Goal: Find specific page/section: Find specific page/section

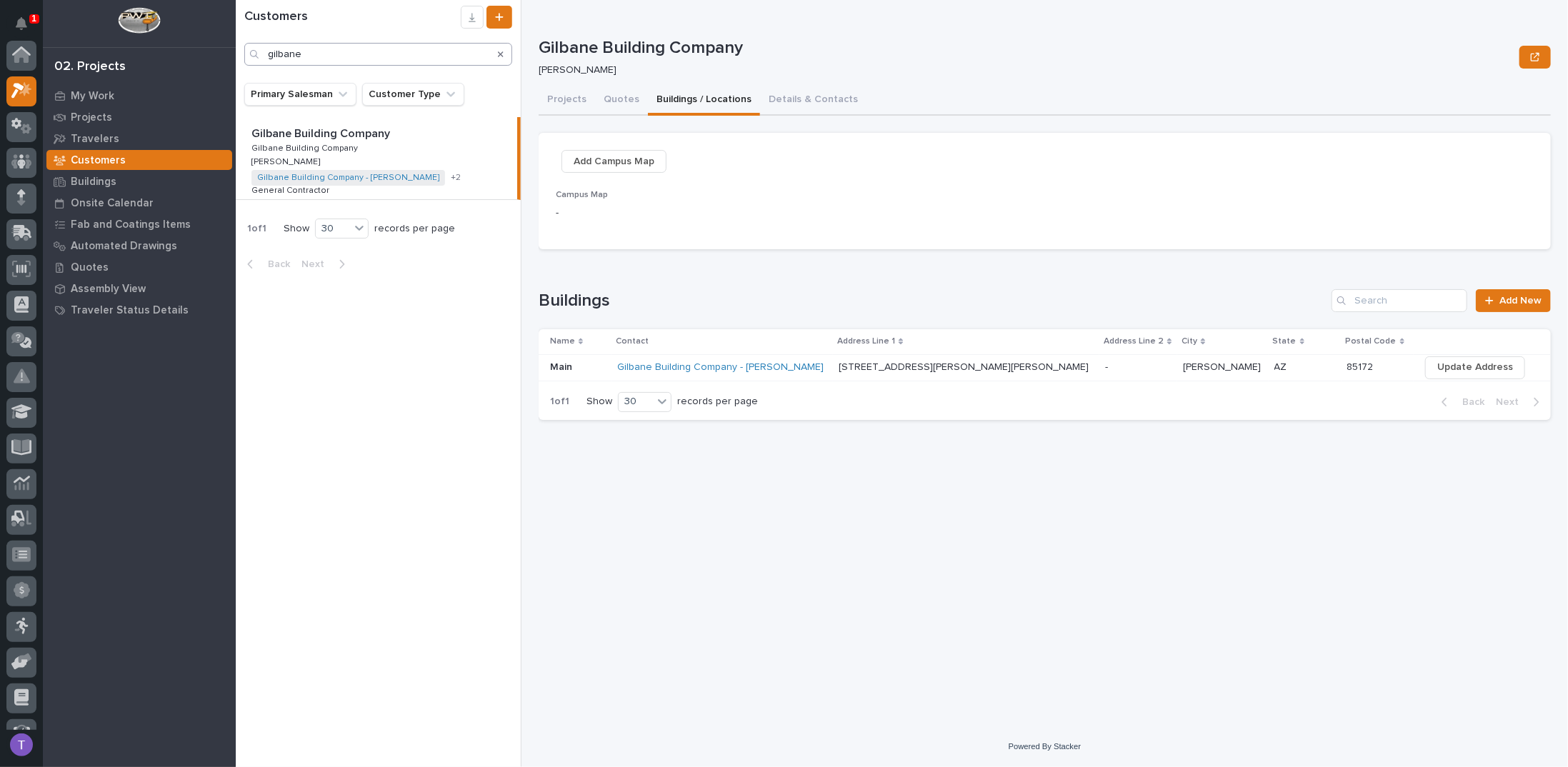
scroll to position [36, 0]
click at [360, 53] on input "gilbane" at bounding box center [378, 54] width 268 height 23
click at [498, 53] on icon "Search" at bounding box center [501, 55] width 6 height 6
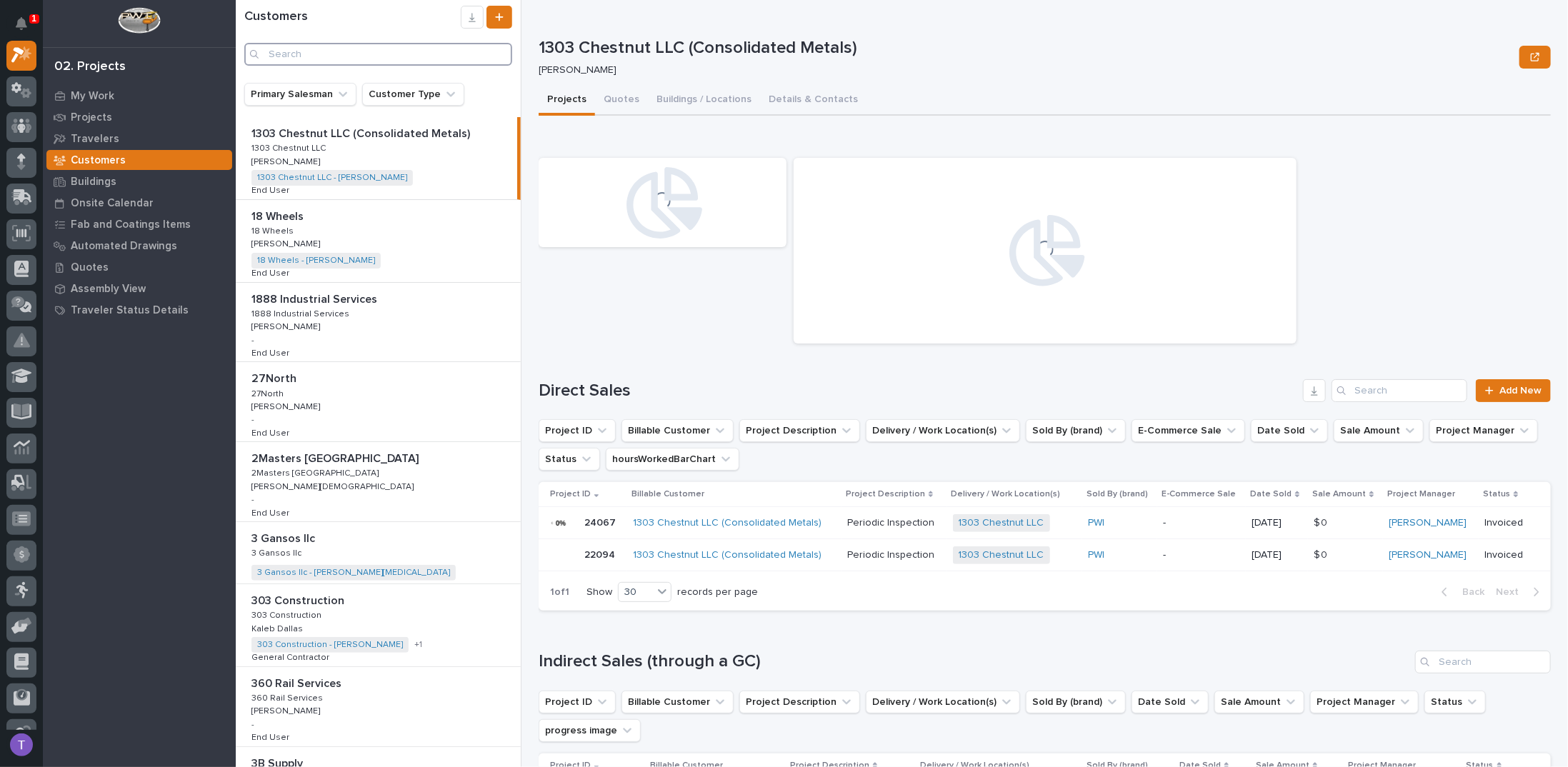
click at [394, 54] on input "Search" at bounding box center [378, 54] width 268 height 23
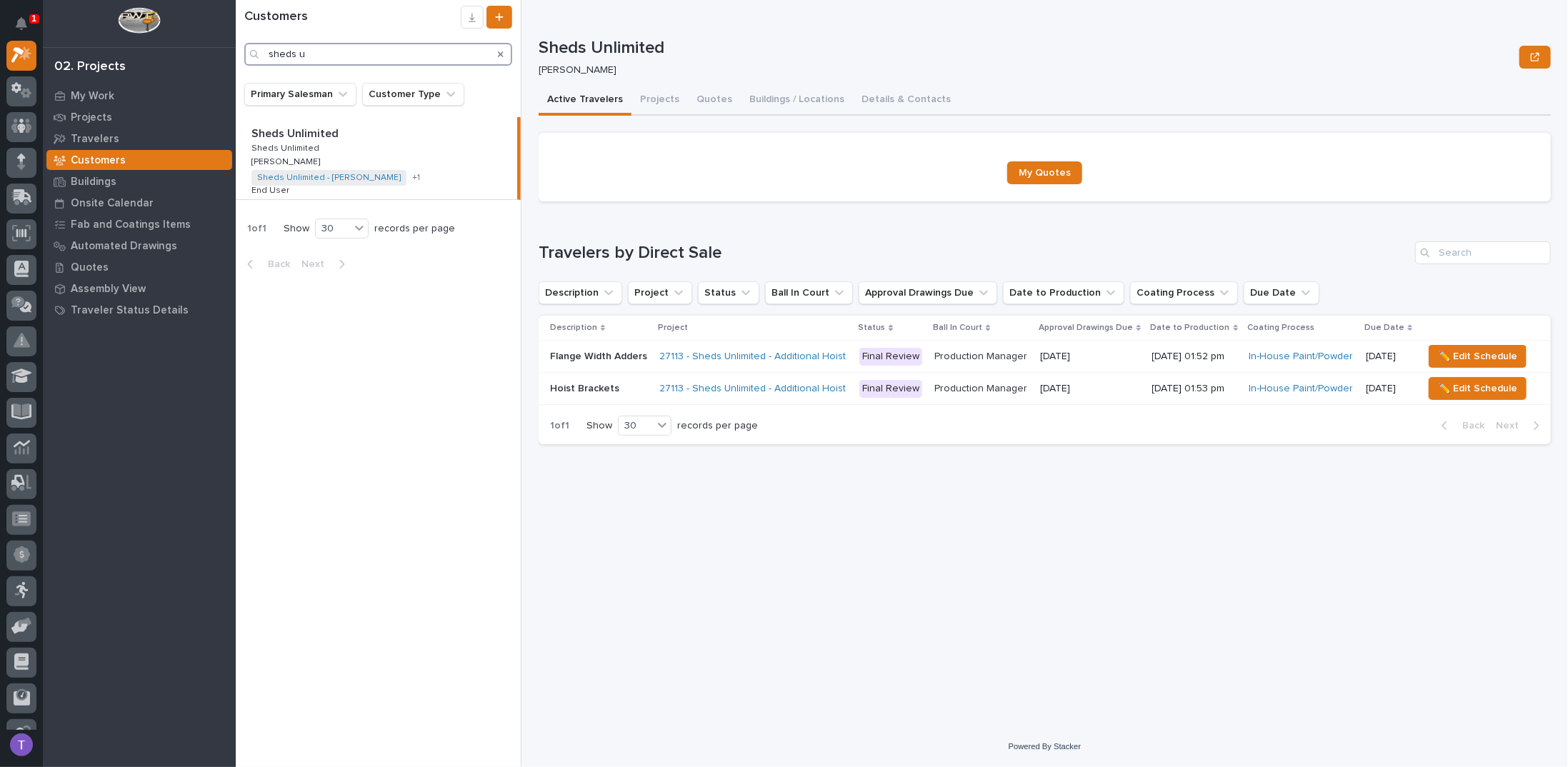
type input "sheds u"
click at [296, 132] on p "Sheds Unlimited" at bounding box center [296, 132] width 90 height 16
click at [695, 95] on button "Quotes" at bounding box center [713, 101] width 53 height 30
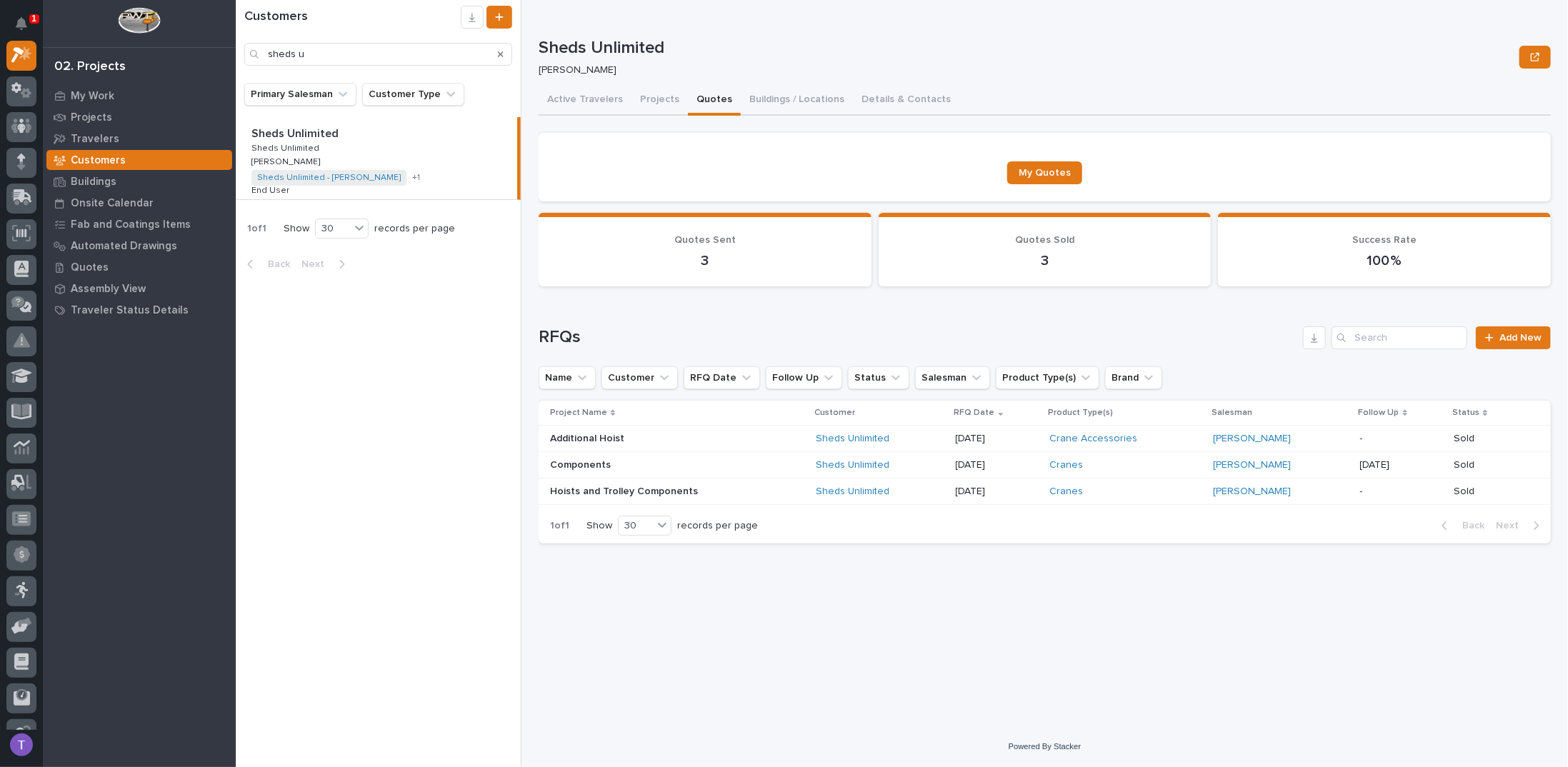
click at [498, 51] on icon "Search" at bounding box center [501, 54] width 6 height 9
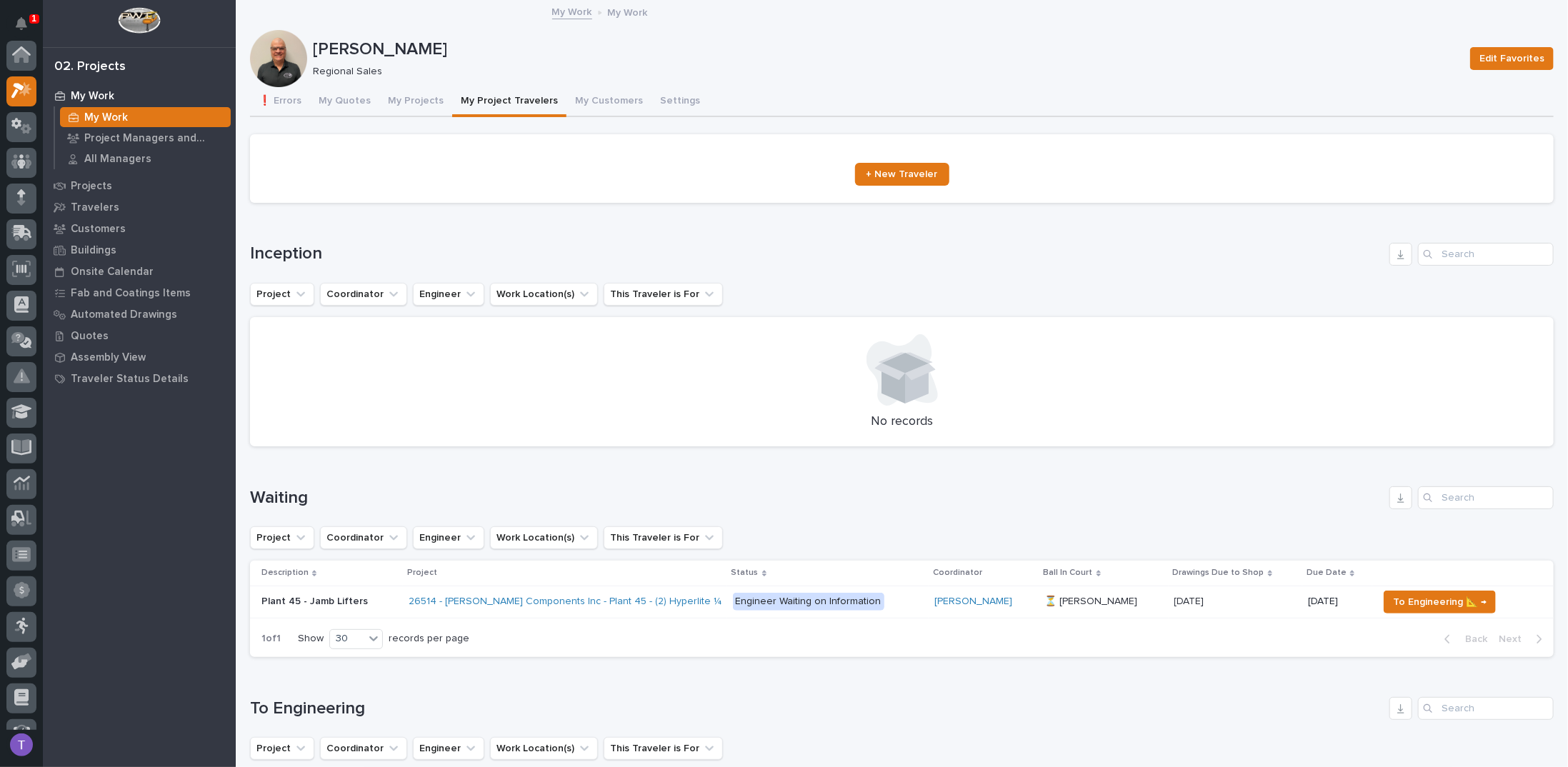
scroll to position [36, 0]
